Goal: Information Seeking & Learning: Learn about a topic

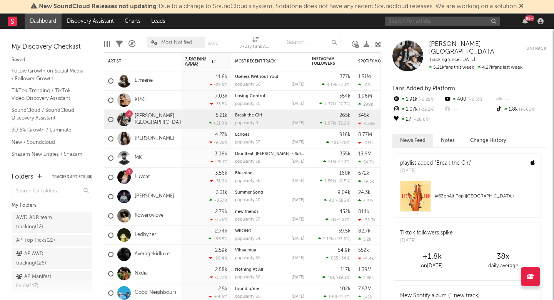
click at [424, 22] on input "text" at bounding box center [443, 22] width 116 height 10
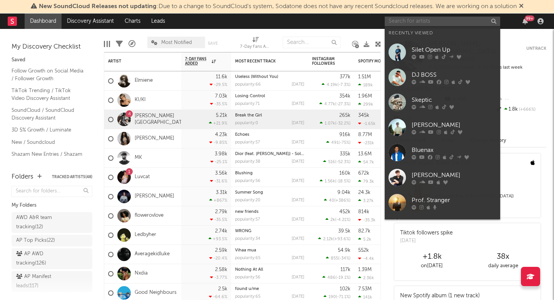
paste input "[URL][DOMAIN_NAME]"
type input "[URL][DOMAIN_NAME]"
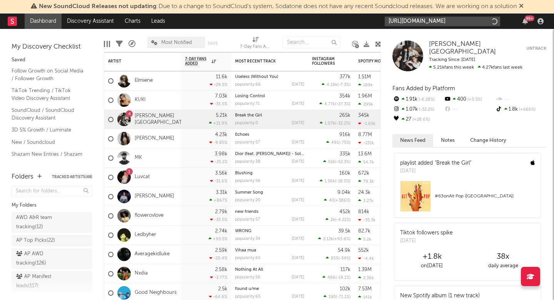
scroll to position [0, 104]
click at [452, 22] on input "[URL][DOMAIN_NAME]" at bounding box center [443, 22] width 116 height 10
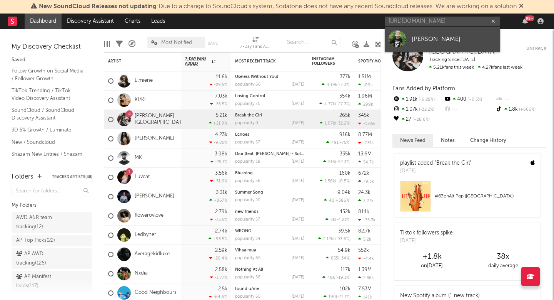
click at [448, 31] on link "[PERSON_NAME]" at bounding box center [443, 39] width 116 height 25
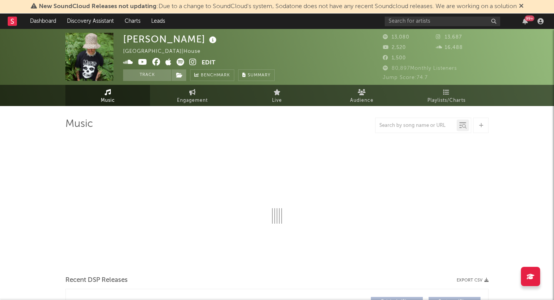
select select "6m"
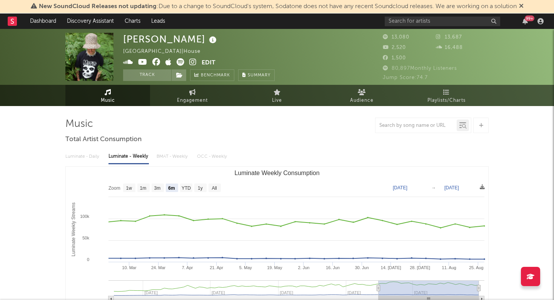
click at [524, 5] on icon at bounding box center [521, 6] width 5 height 6
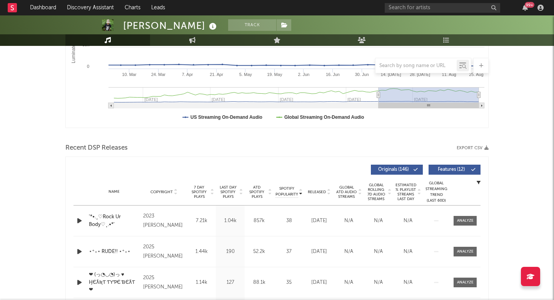
scroll to position [245, 0]
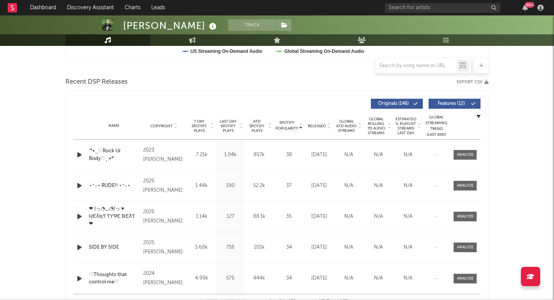
click at [288, 169] on div "Name '*•.¸♡Rock Ur Body♡¸.•*' Copyright 2023 [PERSON_NAME] Label [PERSON_NAME] …" at bounding box center [277, 154] width 407 height 30
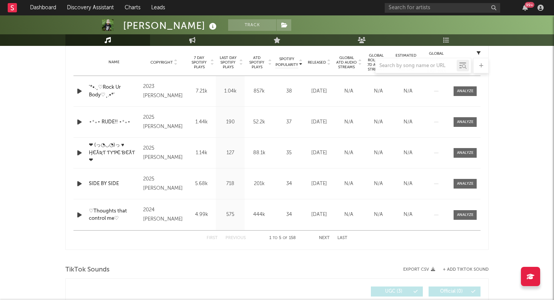
scroll to position [306, 0]
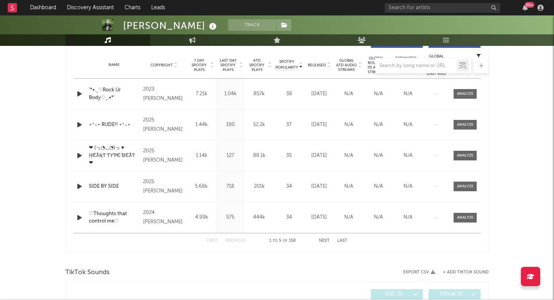
click at [322, 240] on button "Next" at bounding box center [324, 240] width 11 height 4
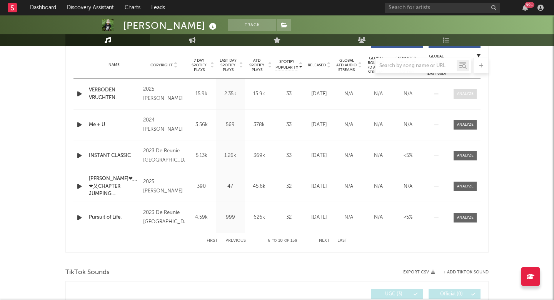
click at [462, 97] on span at bounding box center [465, 94] width 23 height 10
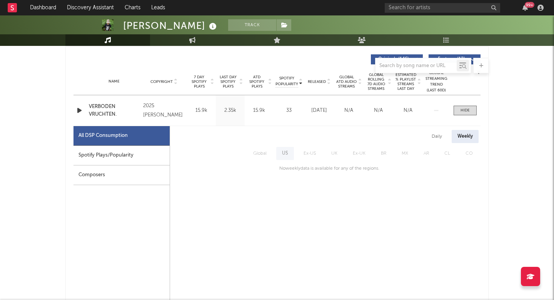
scroll to position [261, 0]
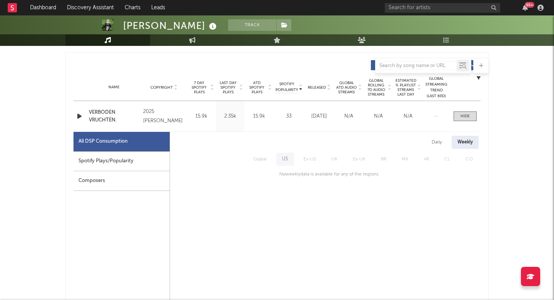
click at [135, 156] on div "Spotify Plays/Popularity" at bounding box center [122, 161] width 96 height 20
select select "1w"
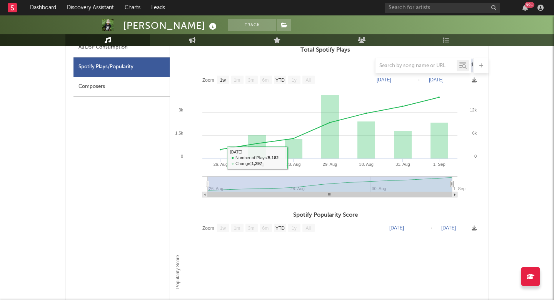
scroll to position [350, 0]
